Goal: Task Accomplishment & Management: Complete application form

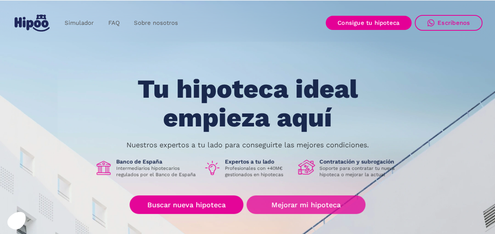
click at [270, 203] on link "Mejorar mi hipoteca" at bounding box center [305, 204] width 118 height 18
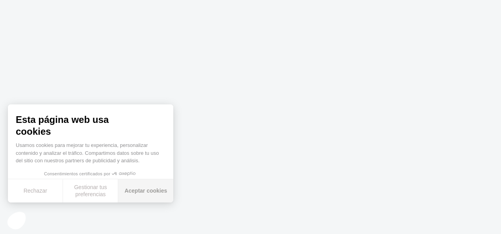
click at [158, 189] on button "Aceptar cookies" at bounding box center [145, 190] width 55 height 23
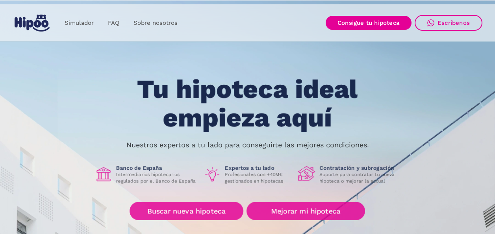
scroll to position [17, 0]
